Goal: Information Seeking & Learning: Learn about a topic

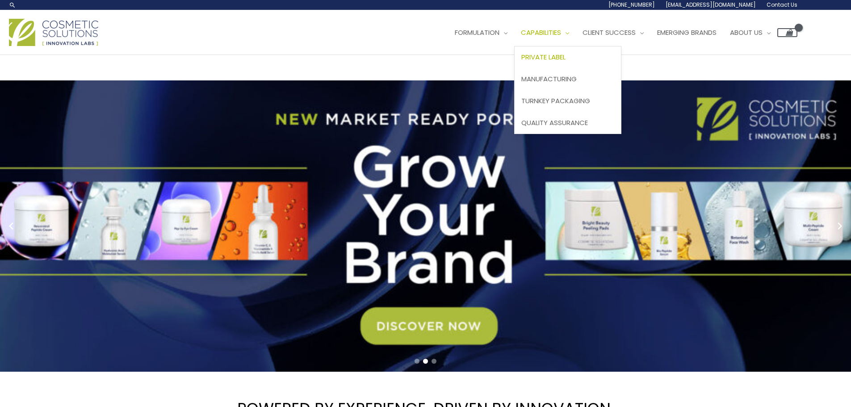
click at [552, 54] on span "Private Label" at bounding box center [543, 56] width 44 height 9
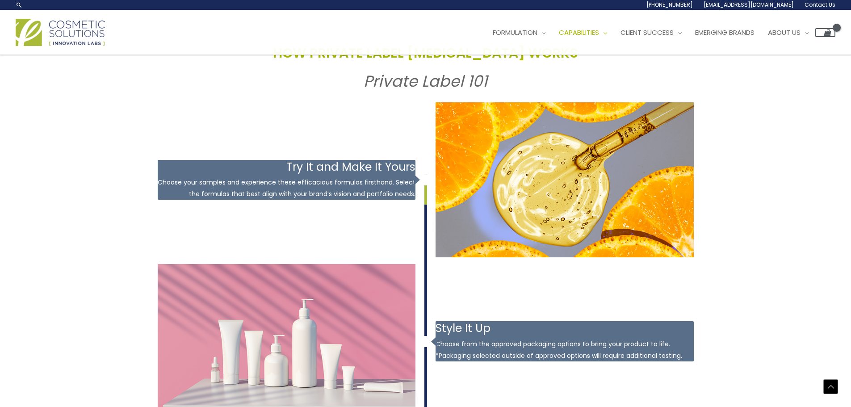
scroll to position [900, 0]
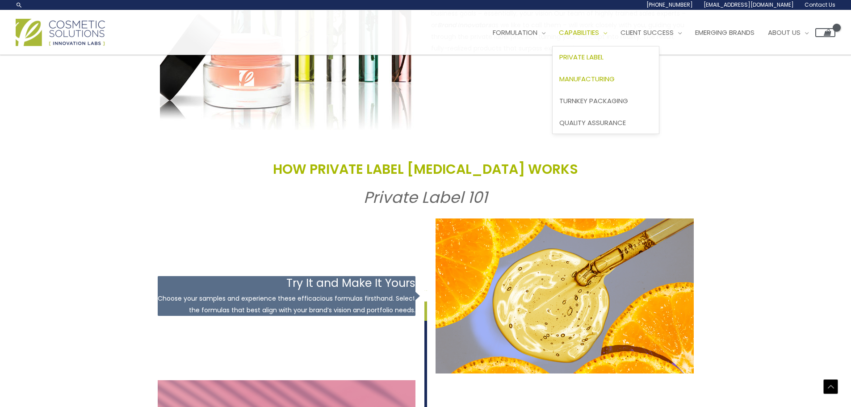
click at [615, 77] on span "Manufacturing" at bounding box center [586, 78] width 55 height 9
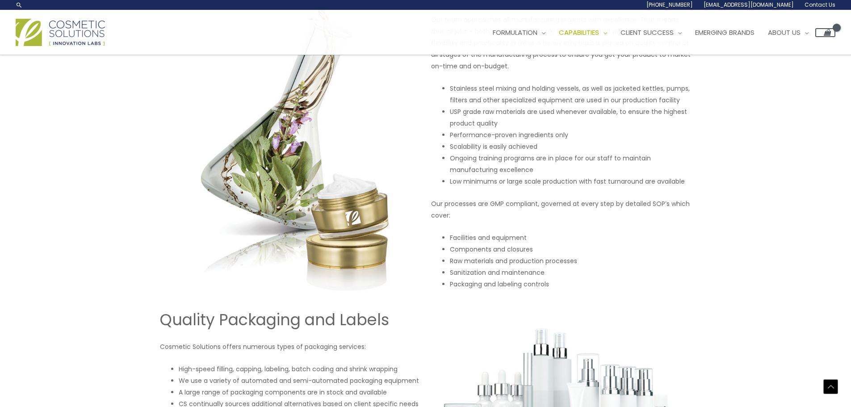
scroll to position [268, 0]
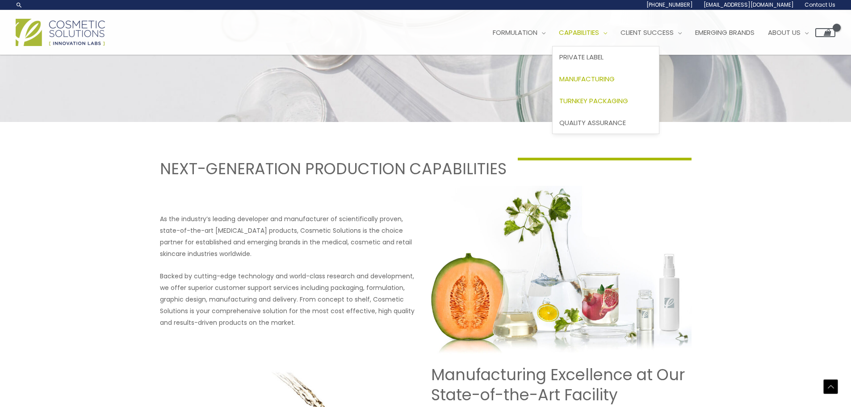
click at [601, 96] on span "Turnkey Packaging" at bounding box center [593, 100] width 69 height 9
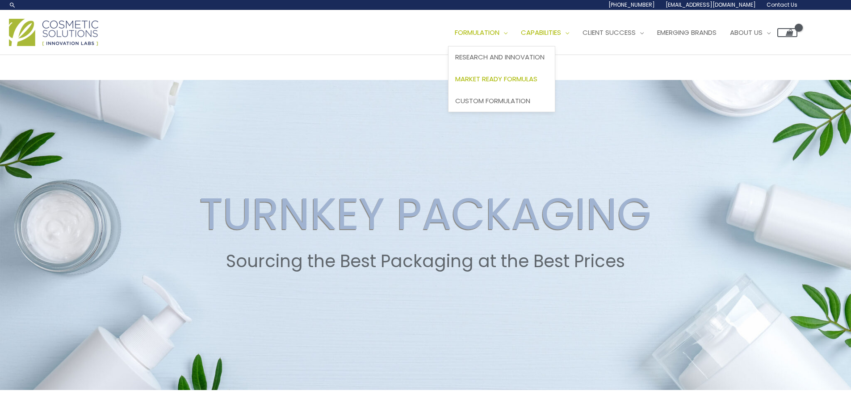
click at [515, 81] on span "Market Ready Formulas" at bounding box center [496, 78] width 82 height 9
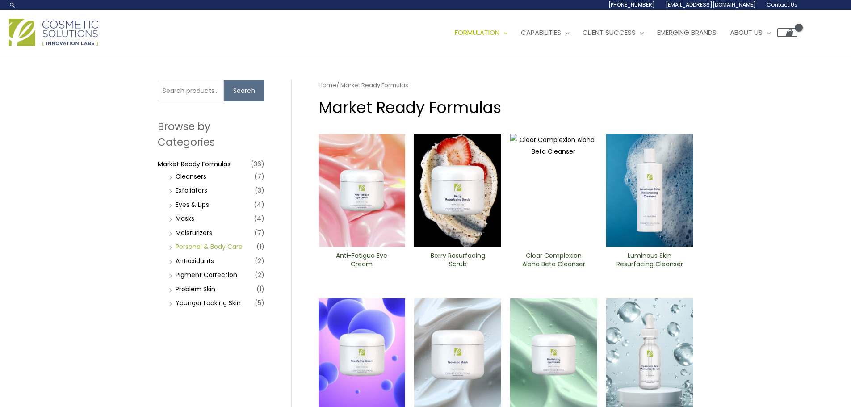
click at [198, 243] on link "Personal & Body Care" at bounding box center [209, 246] width 67 height 9
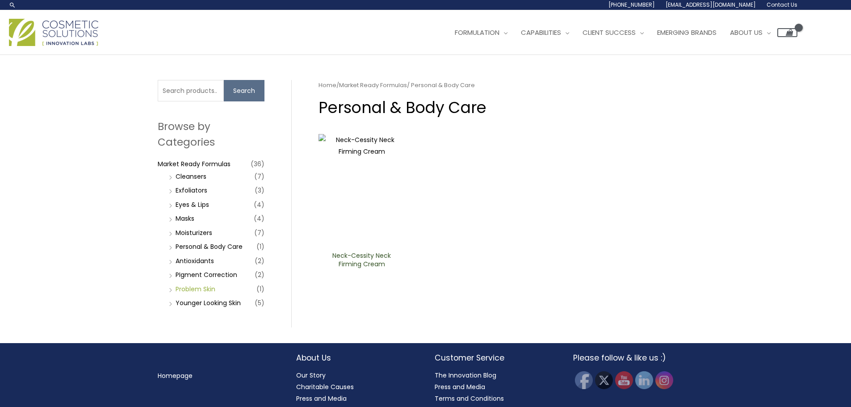
click at [208, 288] on link "Problem Skin" at bounding box center [196, 288] width 40 height 9
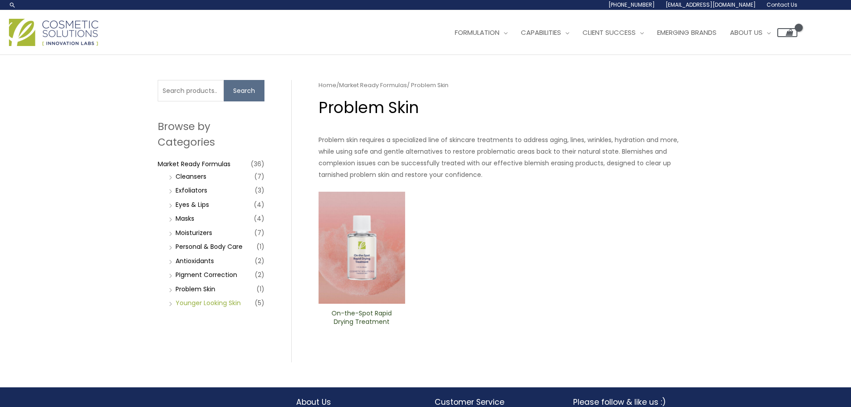
click at [213, 301] on link "Younger Looking Skin" at bounding box center [208, 302] width 65 height 9
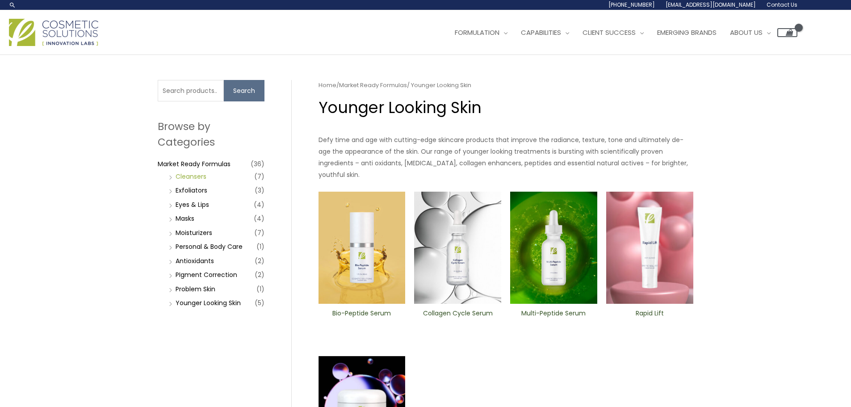
click at [193, 175] on link "Cleansers" at bounding box center [191, 176] width 31 height 9
